Goal: Check status: Check status

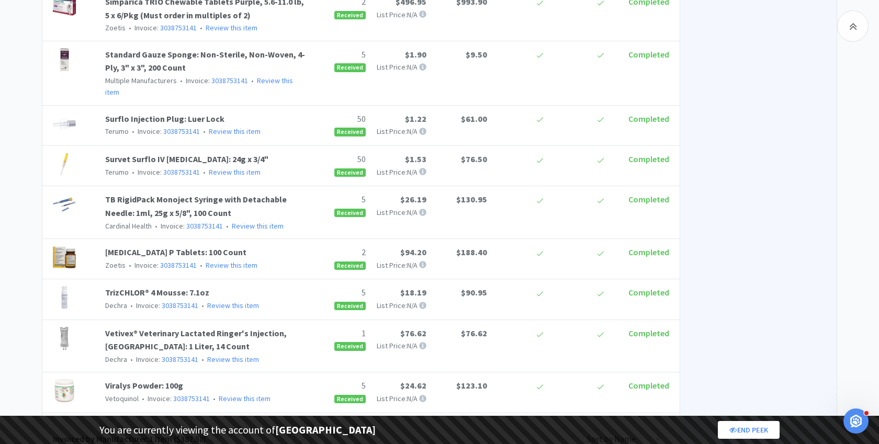
scroll to position [2602, 0]
